Goal: Information Seeking & Learning: Learn about a topic

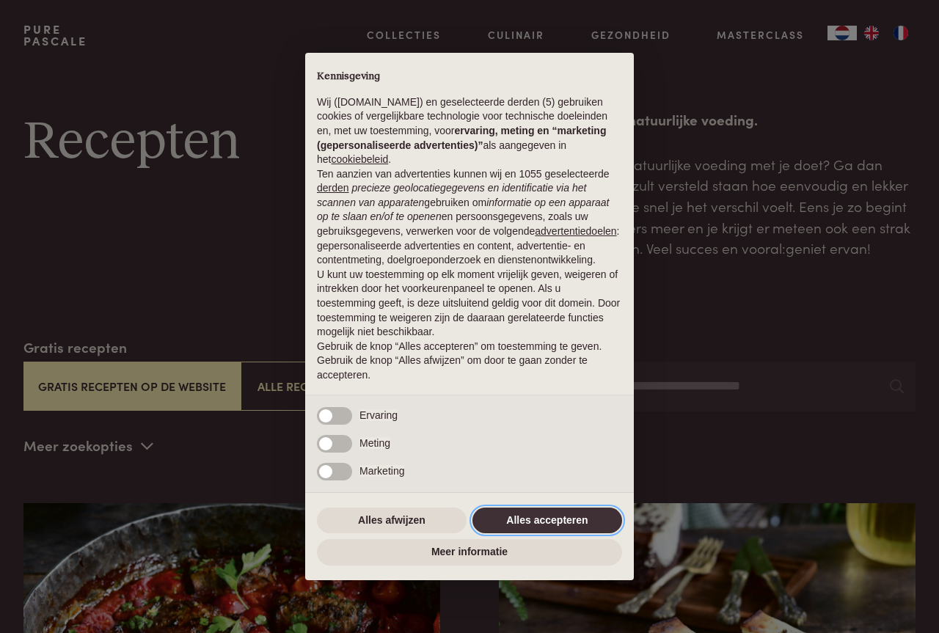
click at [521, 511] on button "Alles accepteren" at bounding box center [547, 520] width 150 height 26
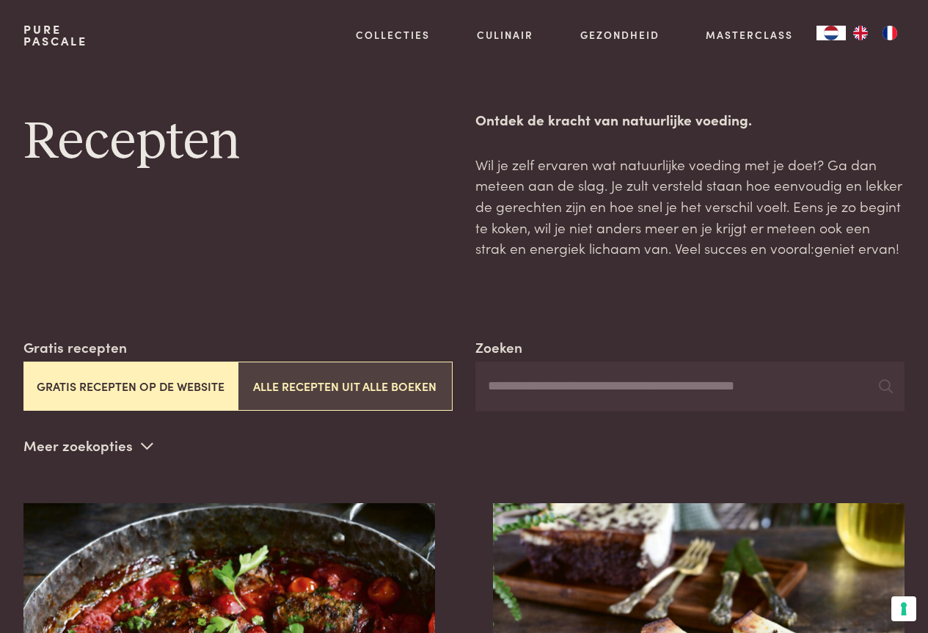
click at [276, 389] on button "Alle recepten uit alle boeken" at bounding box center [345, 386] width 214 height 49
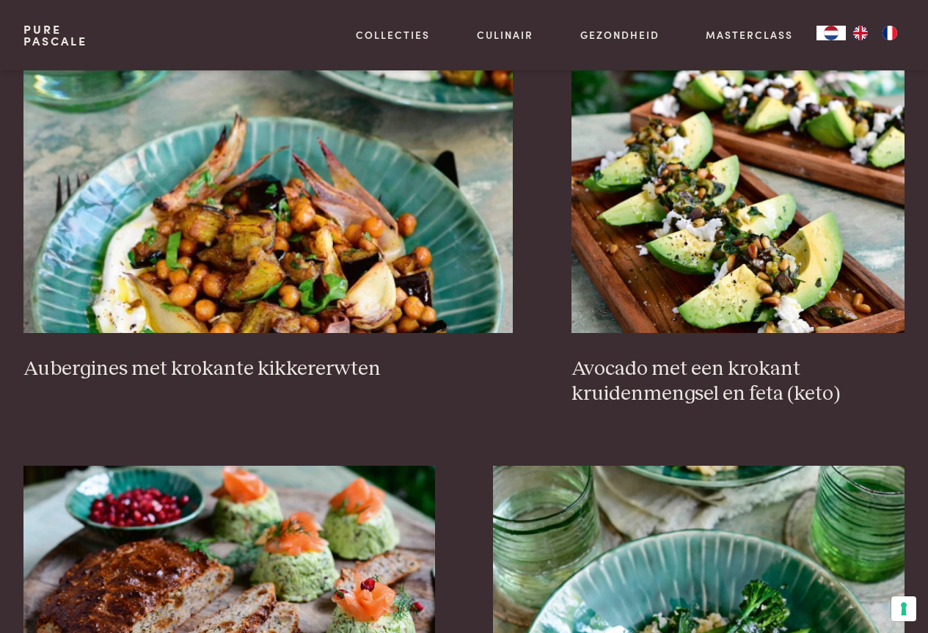
scroll to position [777, 0]
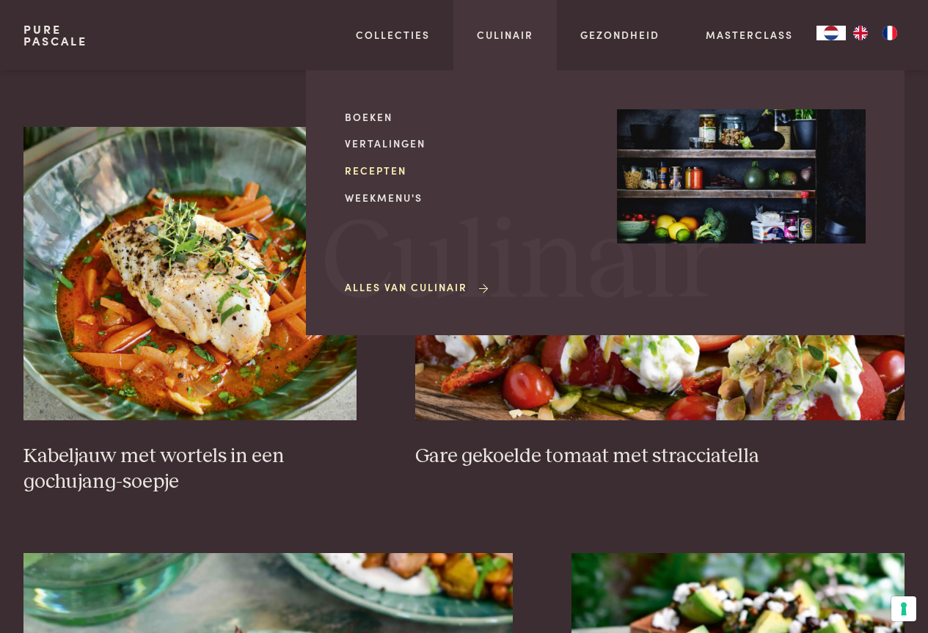
click at [382, 166] on link "Recepten" at bounding box center [469, 170] width 249 height 15
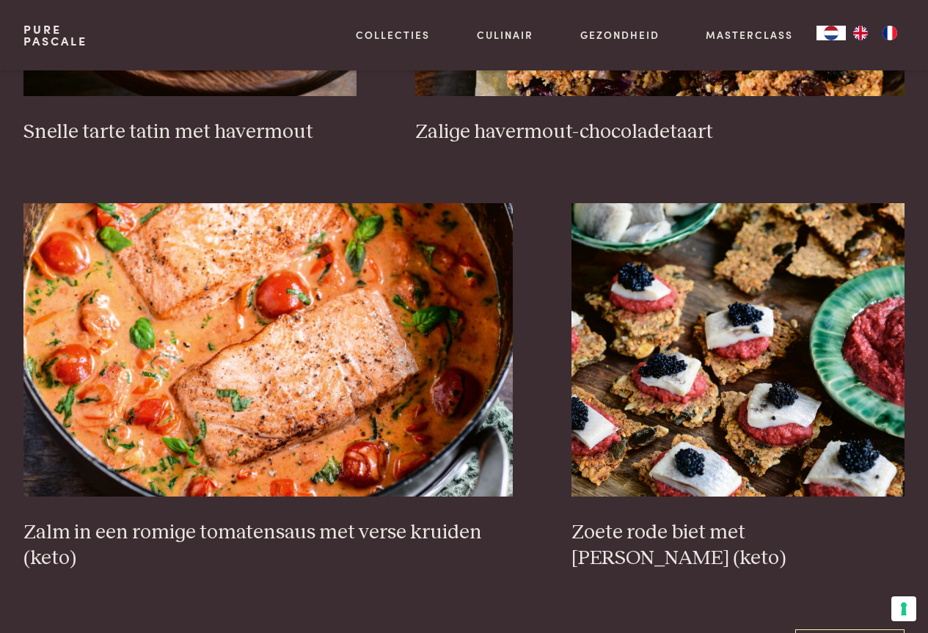
scroll to position [2347, 0]
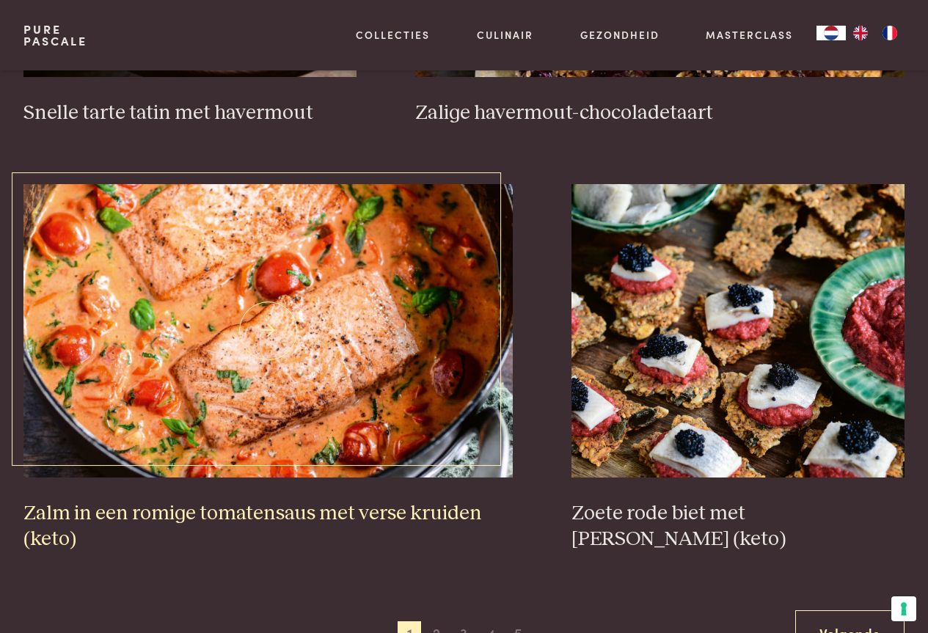
click at [270, 328] on img at bounding box center [268, 330] width 490 height 293
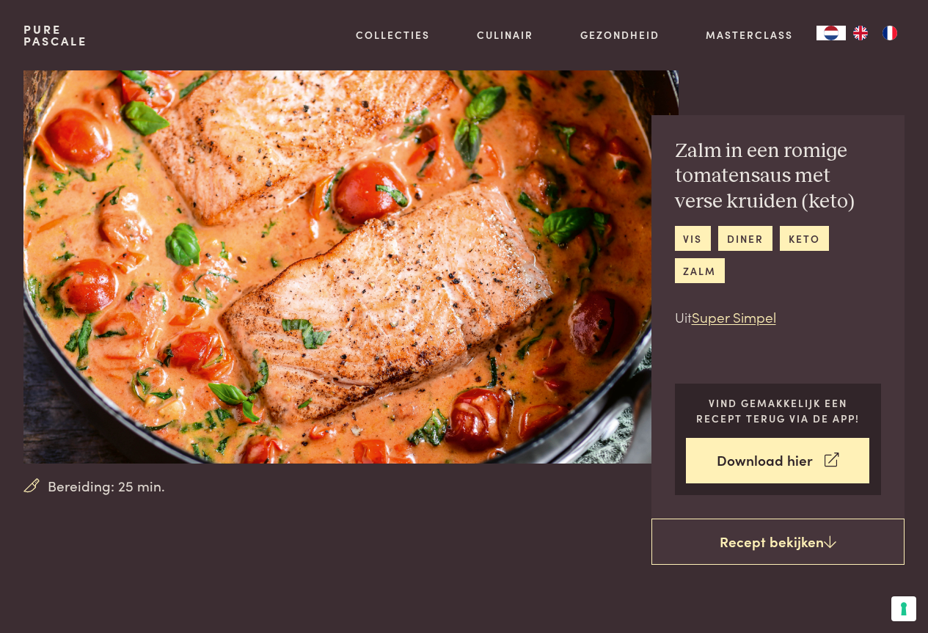
scroll to position [73, 0]
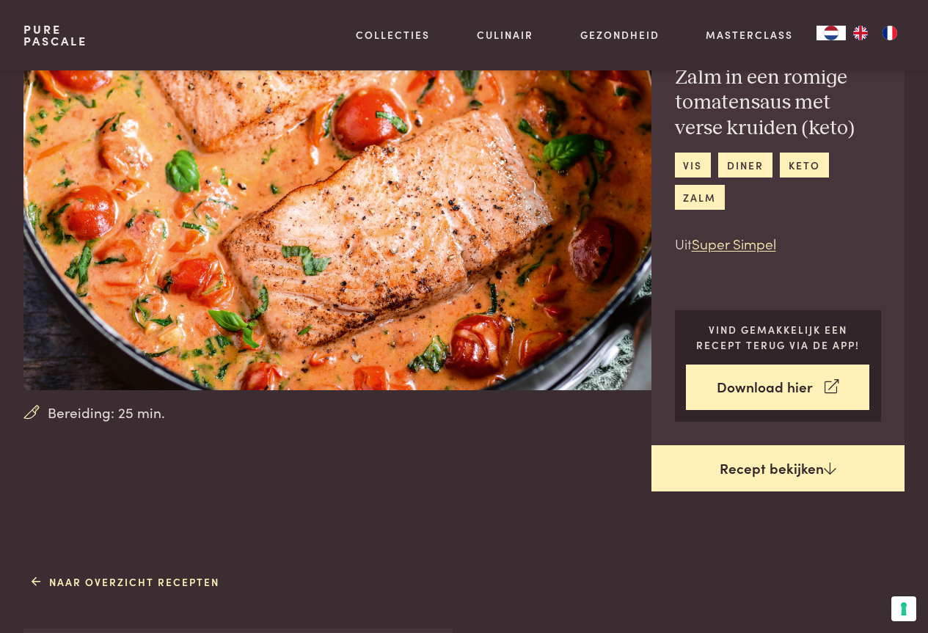
click at [692, 463] on link "Recept bekijken" at bounding box center [778, 468] width 254 height 47
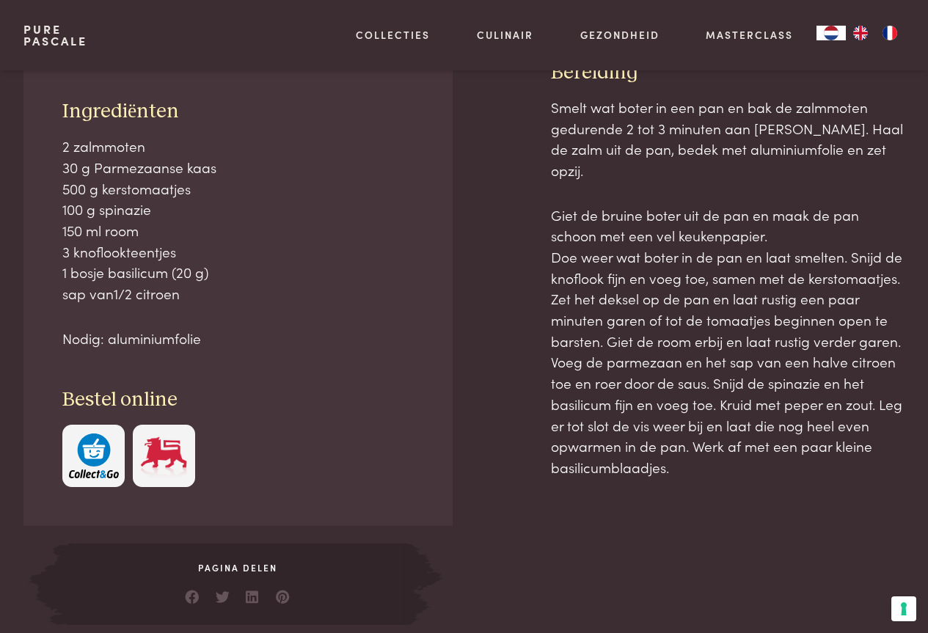
scroll to position [642, 0]
